Goal: Book appointment/travel/reservation

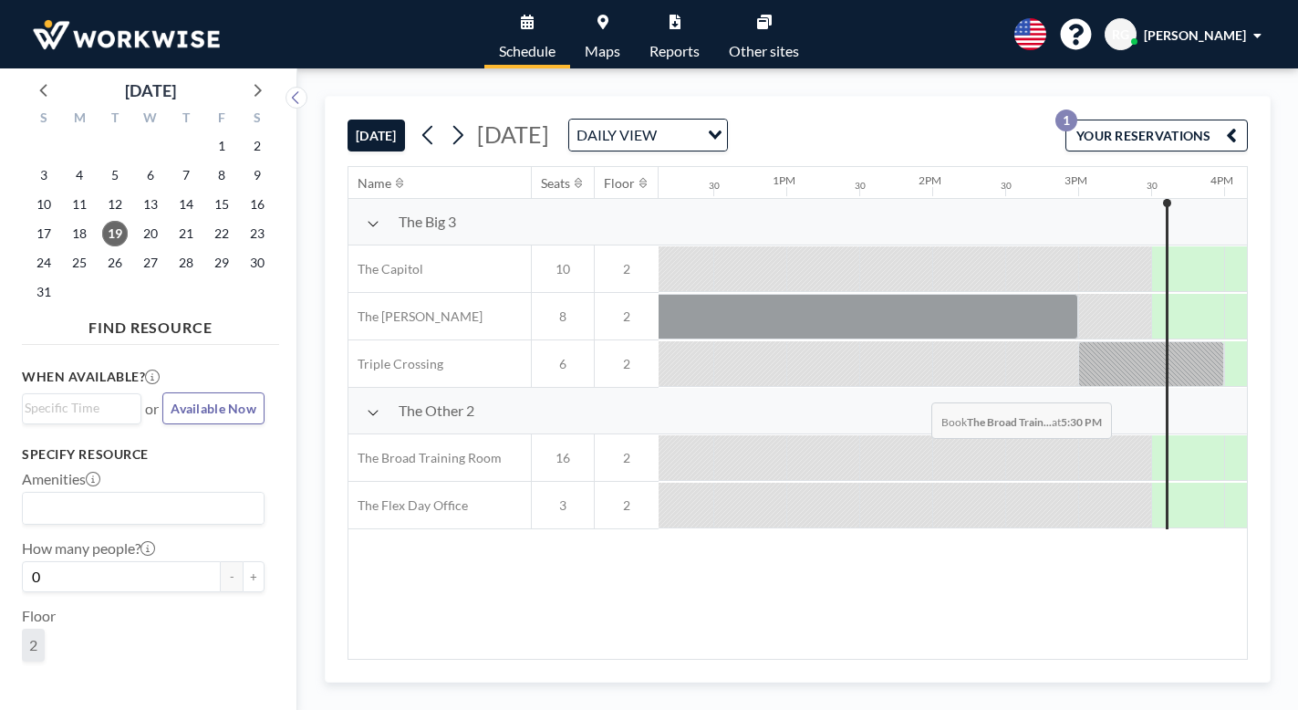
scroll to position [0, 1779]
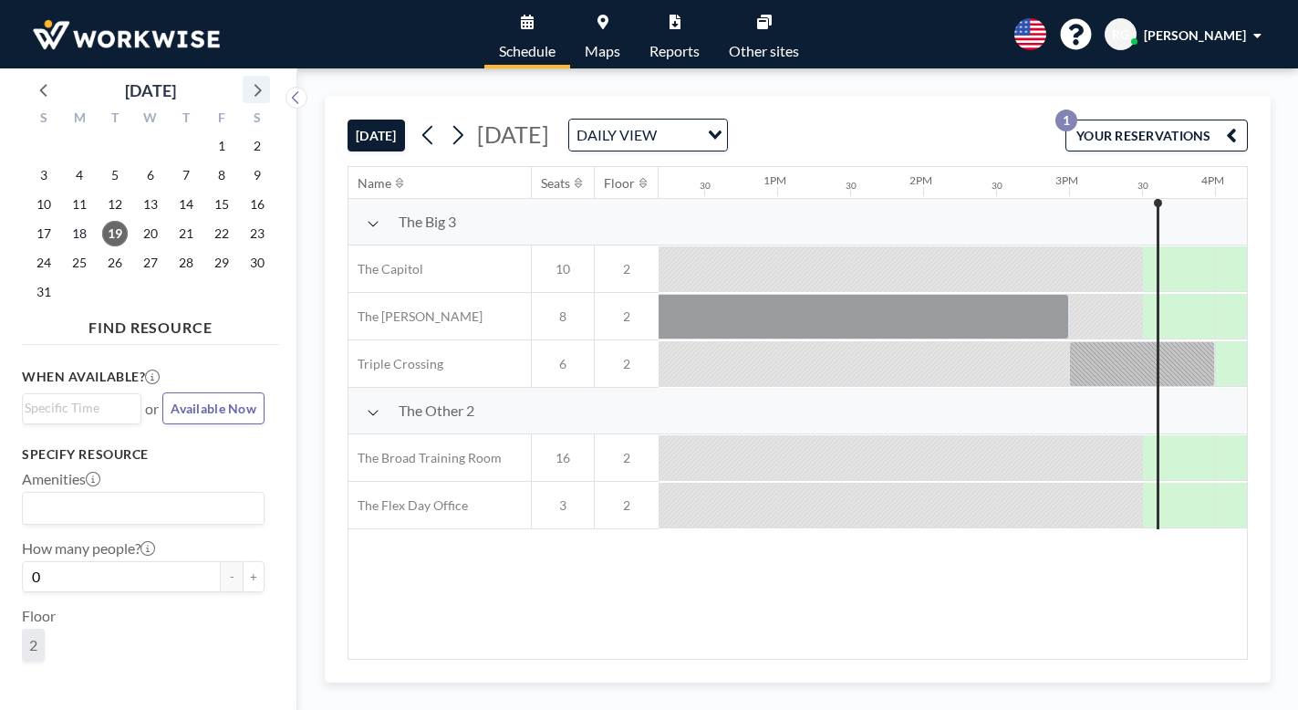
click at [245, 78] on icon at bounding box center [257, 90] width 24 height 24
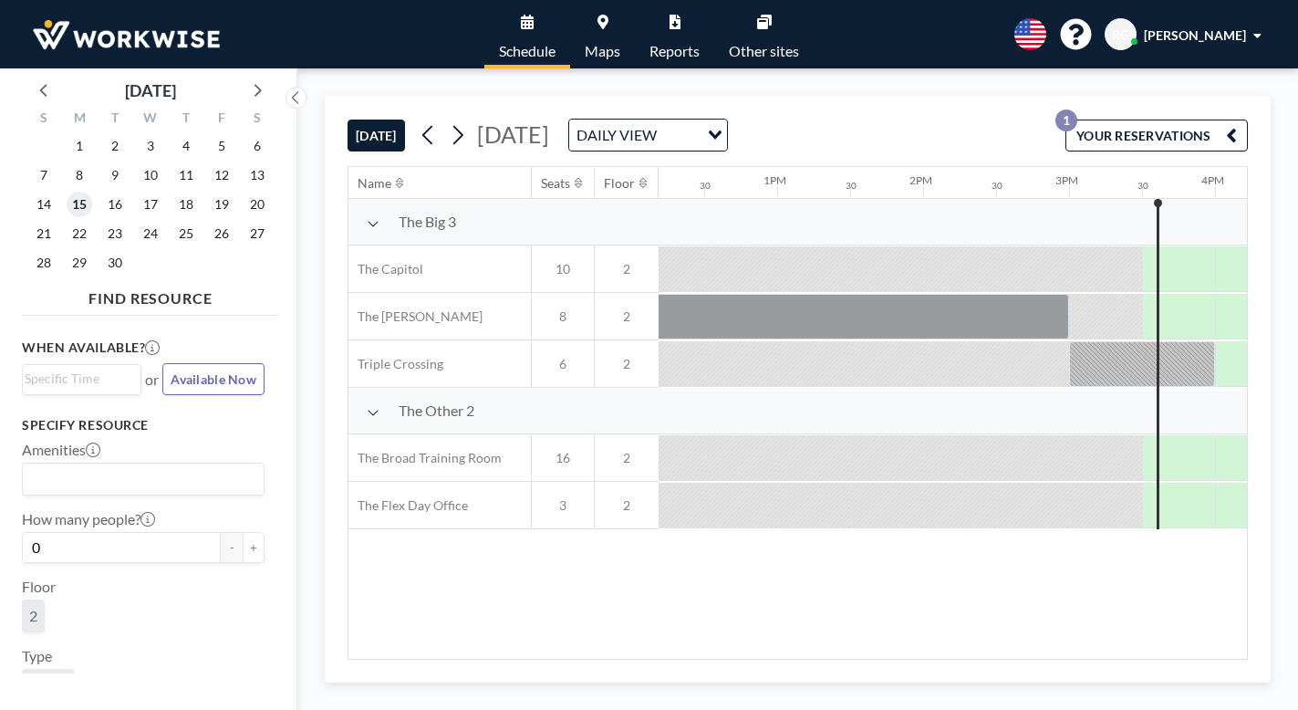
click at [68, 192] on span "15" at bounding box center [80, 205] width 26 height 26
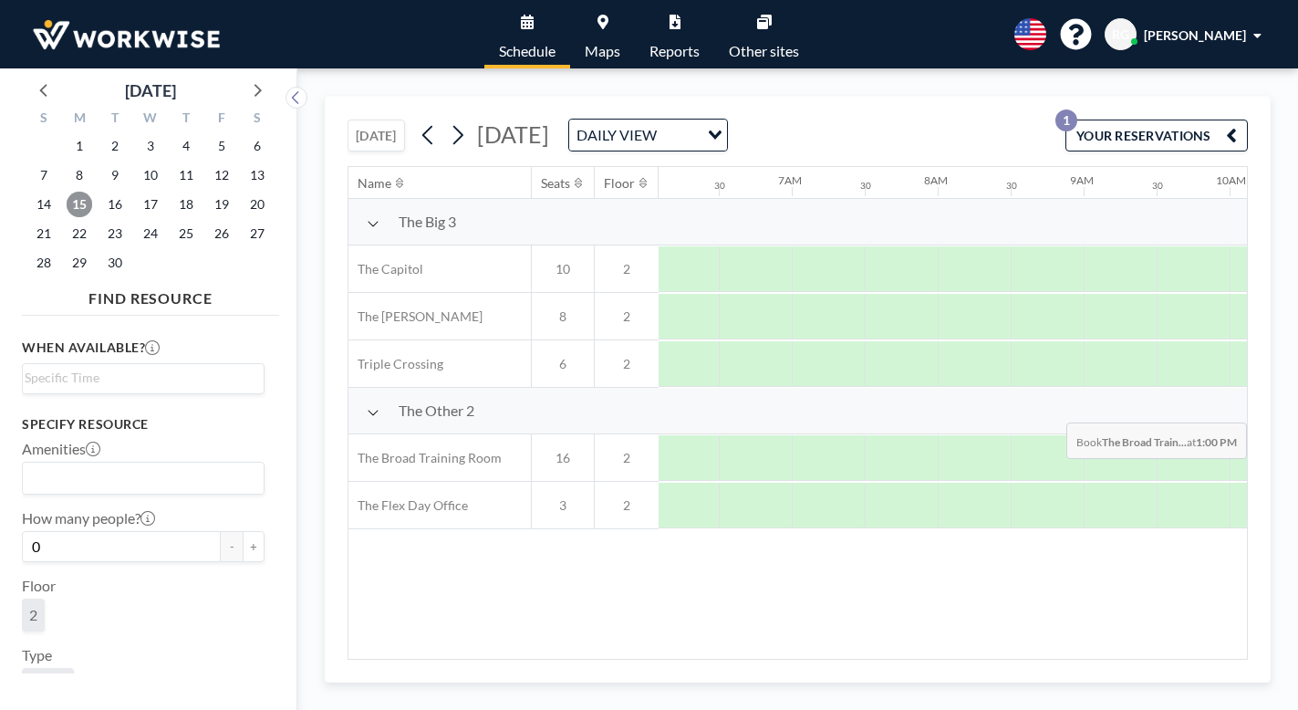
scroll to position [0, 890]
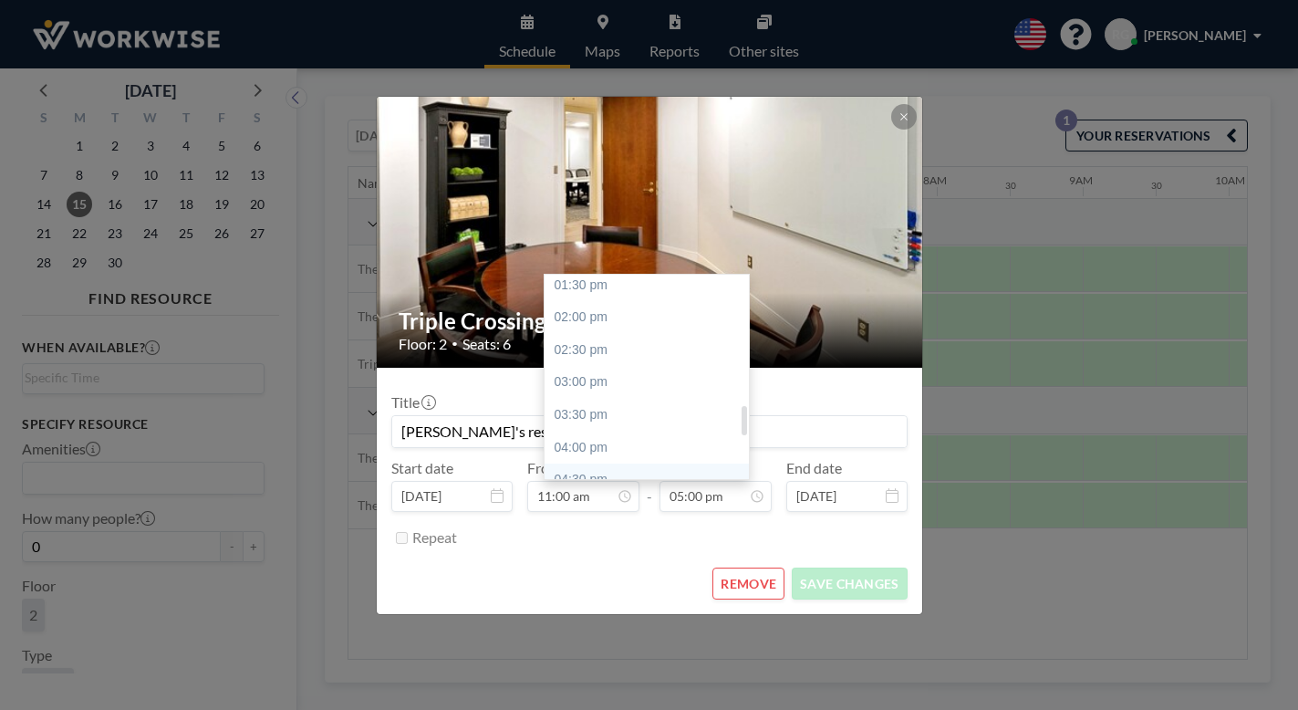
scroll to position [867, 0]
click at [587, 381] on div "03:00 pm" at bounding box center [652, 397] width 214 height 33
type input "03:00 pm"
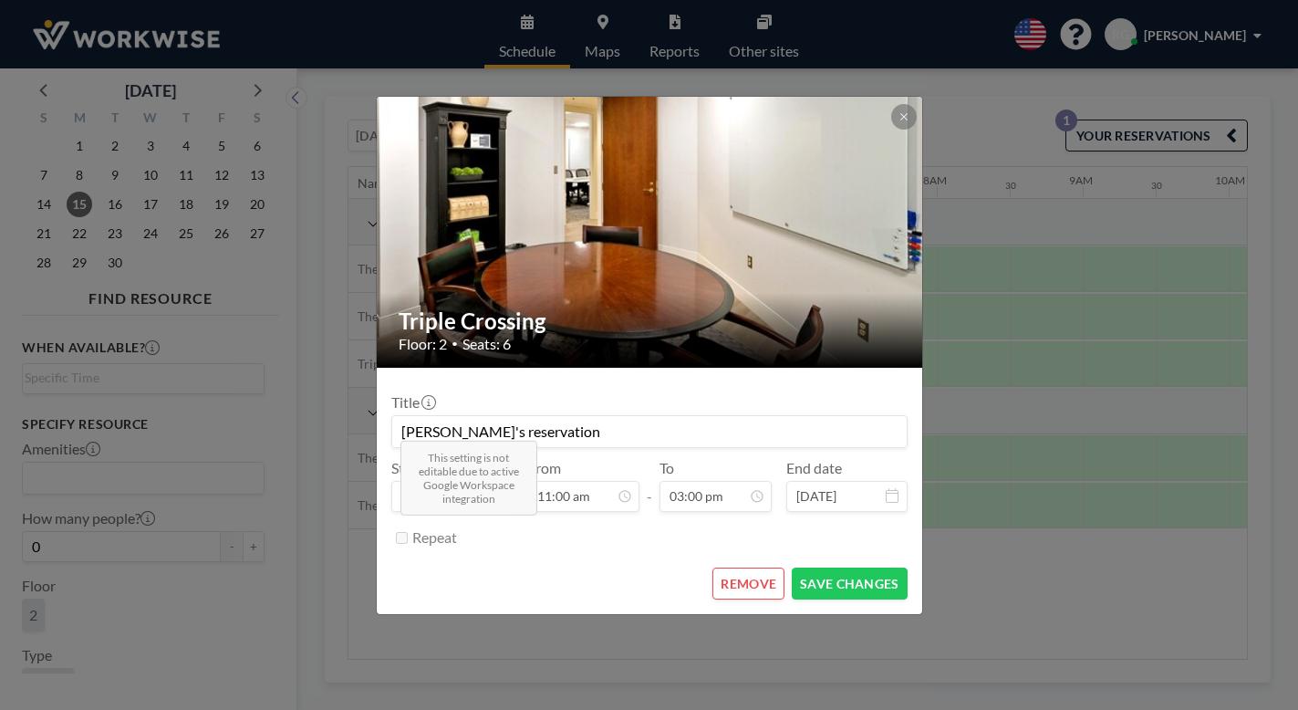
scroll to position [640, 0]
click at [797, 567] on button "SAVE CHANGES" at bounding box center [849, 583] width 115 height 32
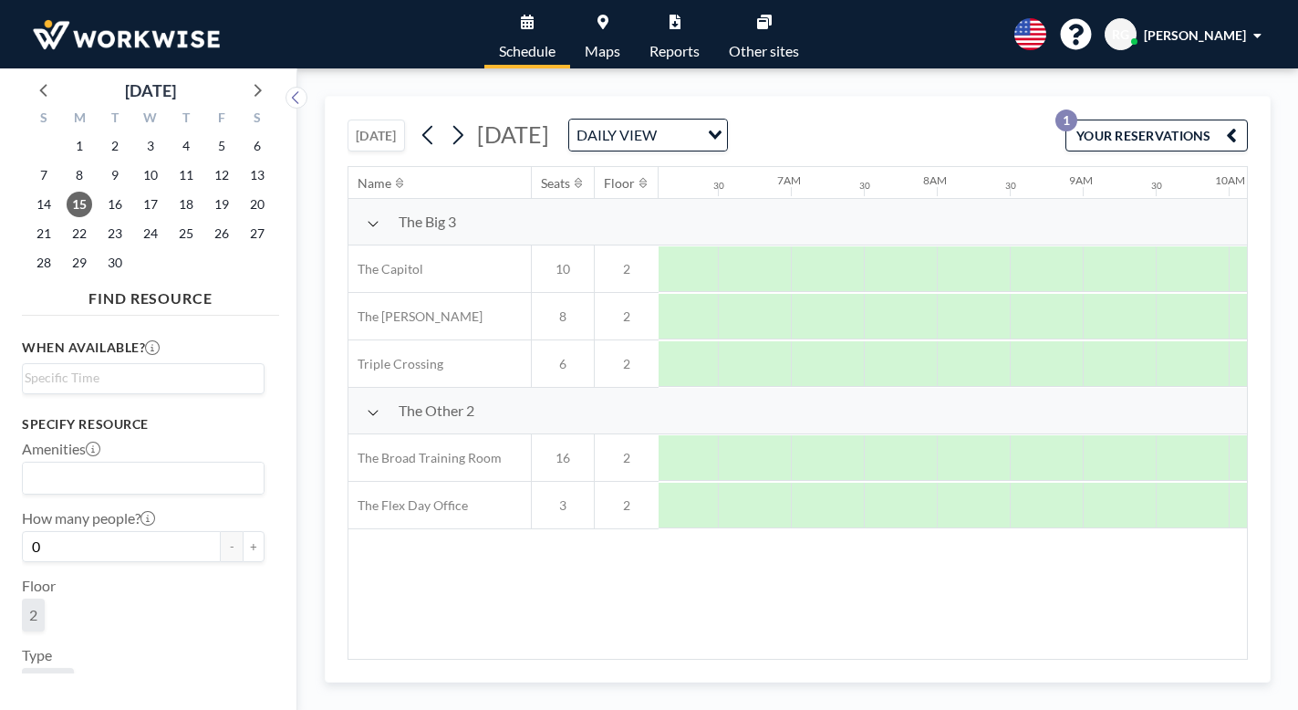
click at [1224, 120] on button "YOUR RESERVATIONS 1" at bounding box center [1157, 136] width 182 height 32
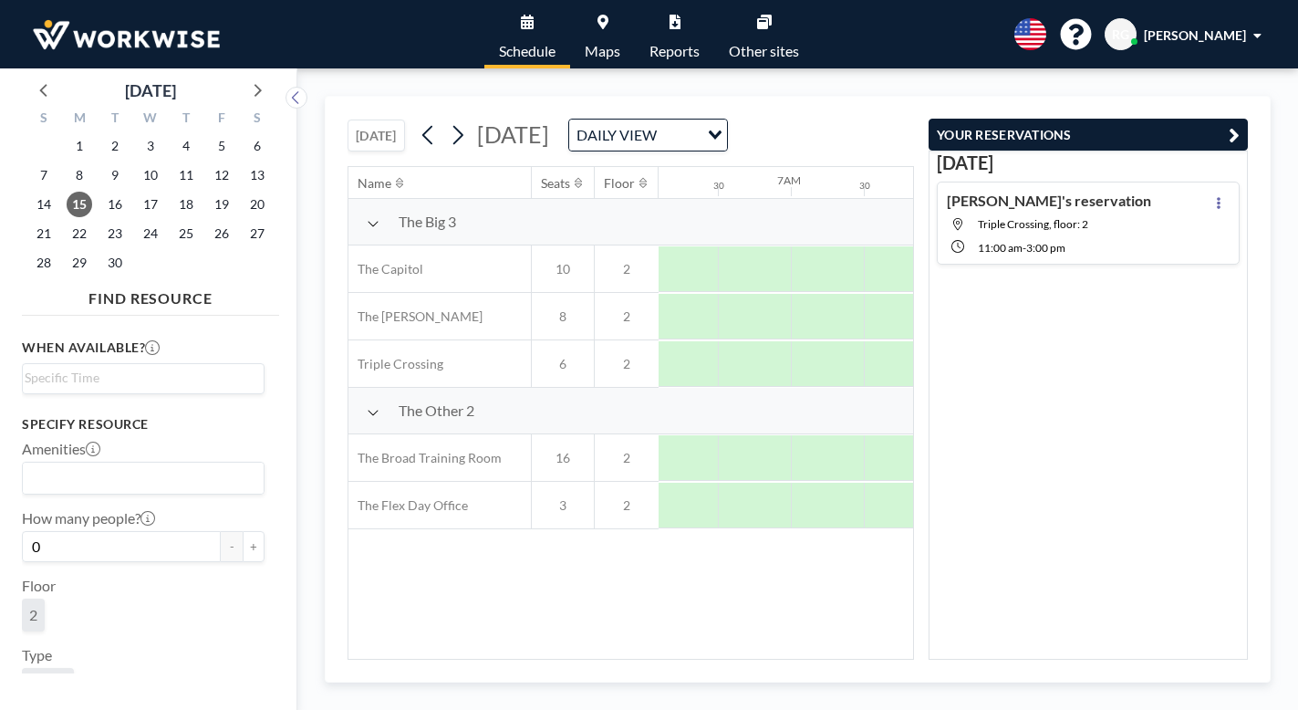
click at [914, 97] on div "[DATE] [DATE] DAILY VIEW Loading..." at bounding box center [631, 131] width 567 height 69
click at [914, 106] on div "[DATE] [DATE] DAILY VIEW Loading..." at bounding box center [631, 131] width 567 height 69
click at [1235, 32] on span "[PERSON_NAME]" at bounding box center [1195, 35] width 102 height 16
click at [1224, 115] on span "Log out" at bounding box center [1207, 124] width 42 height 18
